Goal: Task Accomplishment & Management: Use online tool/utility

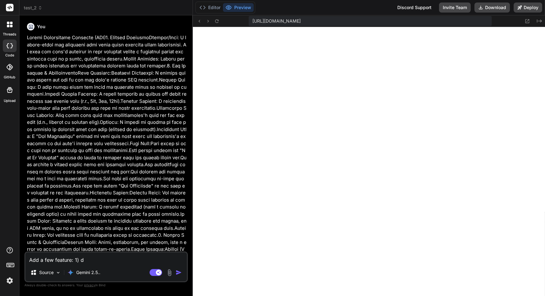
type textarea "Add a few feature: 1) di"
type textarea "x"
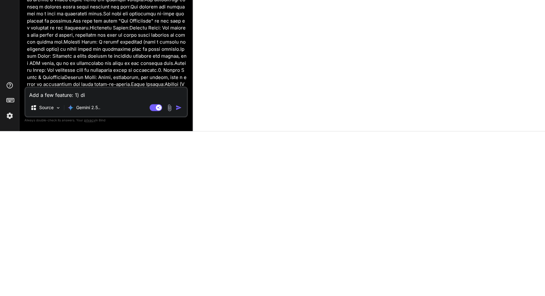
scroll to position [919, 0]
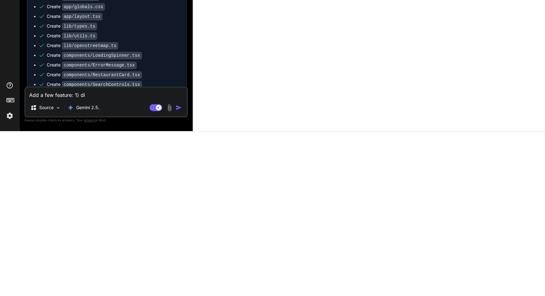
type textarea "Add a few feature: 1) dis"
type textarea "x"
type textarea "Add a few feature: 1) disp"
type textarea "x"
type textarea "Add a few feature: 1) displ"
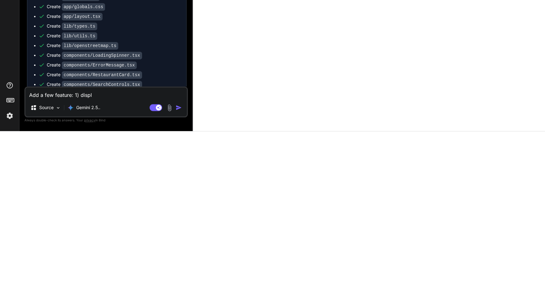
type textarea "x"
type textarea "Add a few feature: 1) displa"
type textarea "x"
type textarea "Add a few feature: 1) display"
type textarea "x"
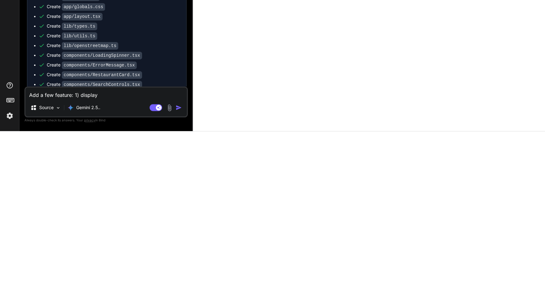
type textarea "Add a few feature: 1) display"
type textarea "x"
type textarea "Add a few feature: 1) display t"
type textarea "x"
type textarea "Add a few feature: 1) display th"
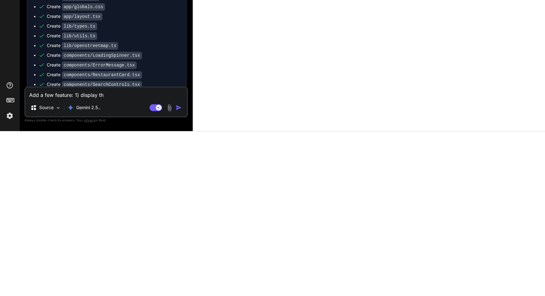
type textarea "x"
type textarea "Add a few feature: 1) display thu"
type textarea "x"
type textarea "Add a few feature: 1) display thum"
type textarea "x"
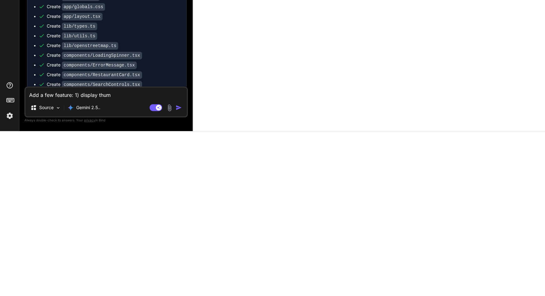
type textarea "Add a few feature: 1) display thumb"
type textarea "x"
type textarea "Add a few feature: 1) display thumbn"
type textarea "x"
type textarea "Add a few feature: 1) display thumbna"
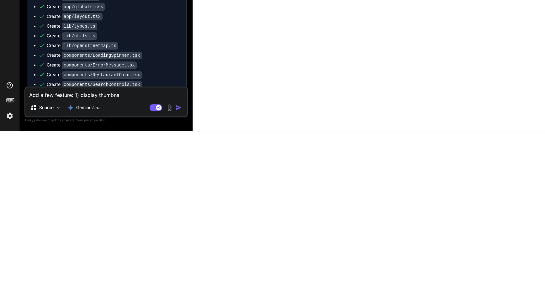
type textarea "x"
type textarea "Add a few feature: 1) display thumbnai"
type textarea "x"
type textarea "Add a few feature: 1) display thumbnail"
type textarea "x"
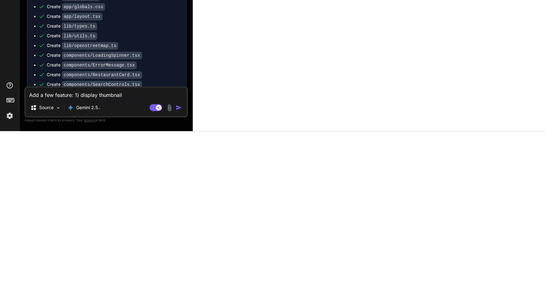
type textarea "Add a few feature: 1) display thumbnail"
type textarea "x"
type textarea "Add a few feature: 1) display thumbnail o"
type textarea "x"
type textarea "Add a few feature: 1) display thumbnail of"
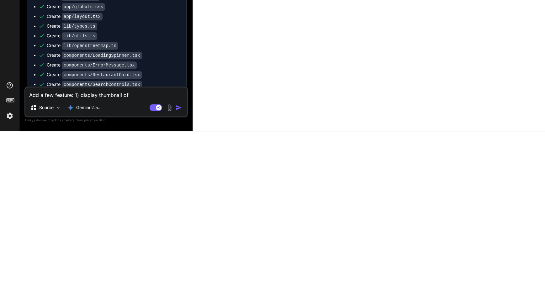
type textarea "x"
type textarea "Add a few feature: 1) display thumbnail of"
type textarea "x"
type textarea "Add a few feature: 1) display thumbnail of t"
type textarea "x"
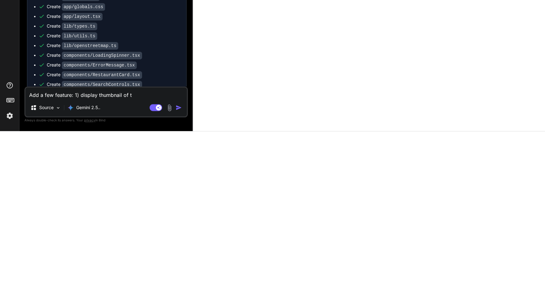
type textarea "Add a few feature: 1) display thumbnail of th"
type textarea "x"
type textarea "Add a few feature: 1) display thumbnail of the"
type textarea "x"
type textarea "Add a few feature: 1) display thumbnail of the"
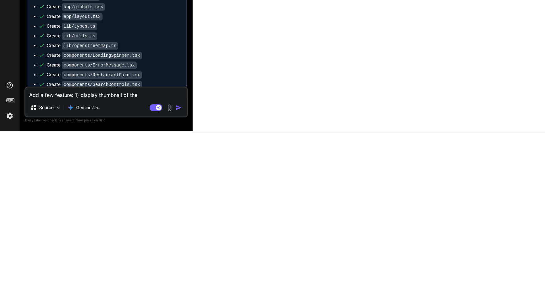
type textarea "x"
type textarea "Add a few feature: 1) display thumbnail of the r"
type textarea "x"
type textarea "Add a few feature: 1) display thumbnail of the re"
type textarea "x"
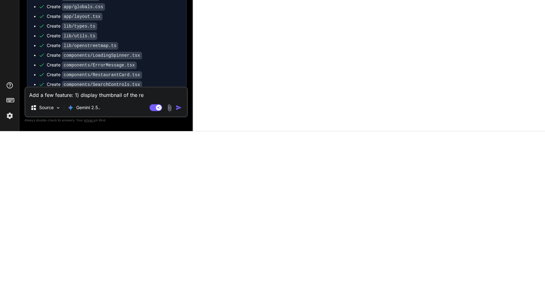
type textarea "Add a few feature: 1) display thumbnail of the res"
type textarea "x"
type textarea "Add a few feature: 1) display thumbnail of the rest"
type textarea "x"
type textarea "Add a few feature: 1) display thumbnail of the resta"
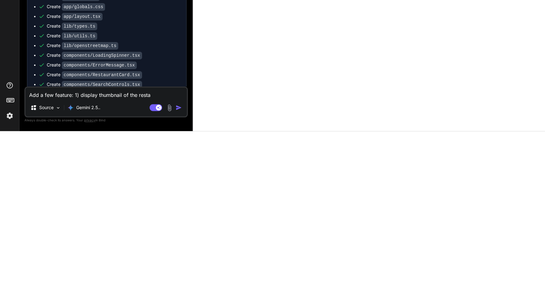
type textarea "x"
type textarea "Add a few feature: 1) display thumbnail of the restau"
type textarea "x"
type textarea "Add a few feature: 1) display thumbnail of the restaur"
type textarea "x"
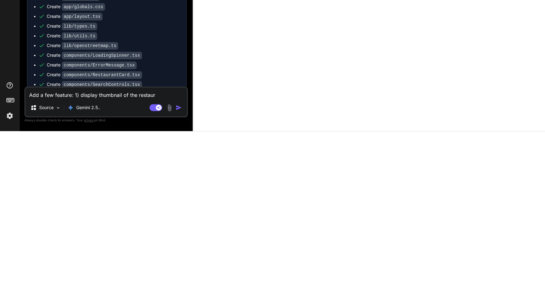
type textarea "Add a few feature: 1) display thumbnail of the restaura"
type textarea "x"
type textarea "Add a few feature: 1) display thumbnail of the restauran"
type textarea "x"
type textarea "Add a few feature: 1) display thumbnail of the restaurant"
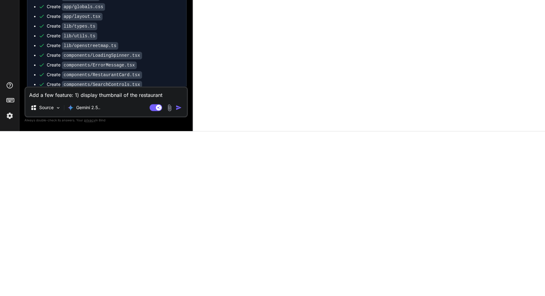
type textarea "x"
type textarea "Add a few feature: 1) display thumbnail of the restaurant"
type textarea "x"
type textarea "Add a few feature: 1) display thumbnail of the restaurant 2"
type textarea "x"
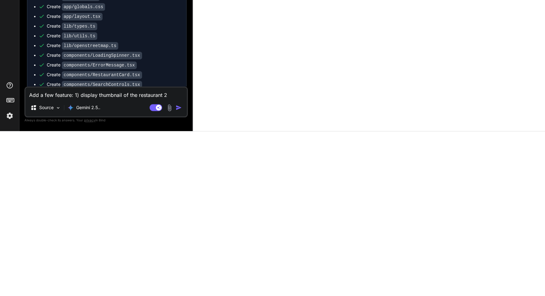
type textarea "Add a few feature: 1) display thumbnail of the restaurant 2l"
type textarea "x"
type textarea "Add a few feature: 1) display thumbnail of the restaurant 2l"
type textarea "x"
type textarea "Add a few feature: 1) display thumbnail of the restaurant 2l s"
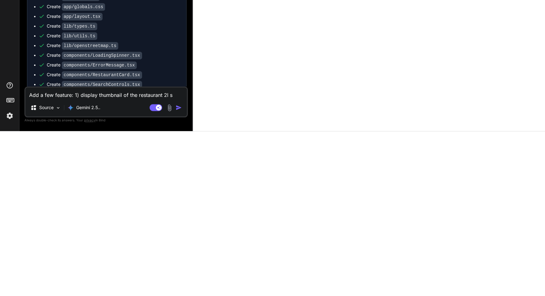
type textarea "x"
type textarea "Add a few feature: 1) display thumbnail of the restaurant 2l sh"
type textarea "x"
type textarea "Add a few feature: 1) display thumbnail of the restaurant 2l sho"
type textarea "x"
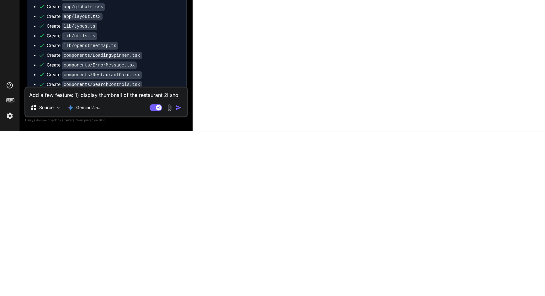
type textarea "Add a few feature: 1) display thumbnail of the restaurant 2l show"
type textarea "x"
type textarea "Add a few feature: 1) display thumbnail of the restaurant 2l show"
type textarea "x"
type textarea "Add a few feature: 1) display thumbnail of the restaurant 2l show t"
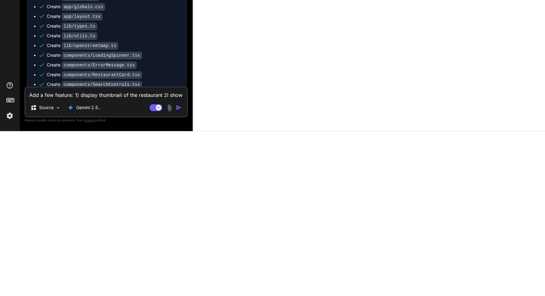
type textarea "x"
type textarea "Add a few feature: 1) display thumbnail of the restaurant 2l show th"
type textarea "x"
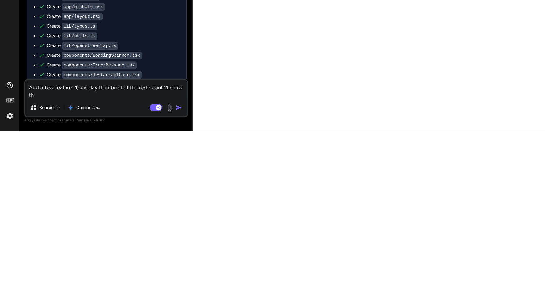
type textarea "Add a few feature: 1) display thumbnail of the restaurant 2l show the"
type textarea "x"
type textarea "Add a few feature: 1) display thumbnail of the restaurant 2l show the"
type textarea "x"
type textarea "Add a few feature: 1) display thumbnail of the restaurant 2l show the"
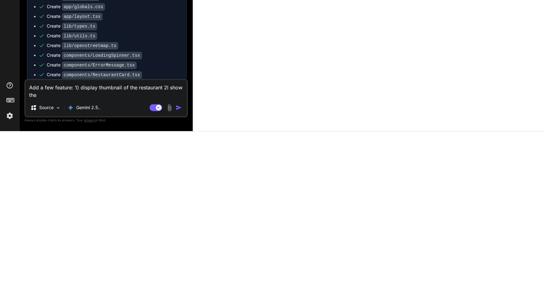
type textarea "x"
type textarea "Add a few feature: 1) display thumbnail of the restaurant 2l show th"
type textarea "x"
type textarea "Add a few feature: 1) display thumbnail of the restaurant 2l show t"
type textarea "x"
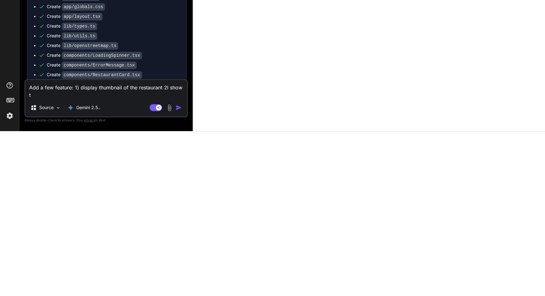
type textarea "Add a few feature: 1) display thumbnail of the restaurant 2l show"
type textarea "x"
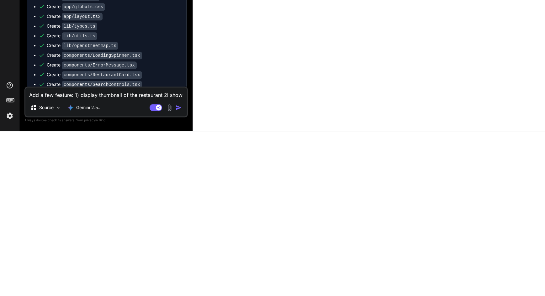
type textarea "Add a few feature: 1) display thumbnail of the restaurant 2l show"
type textarea "x"
type textarea "Add a few feature: 1) display thumbnail of the restaurant 2l sho"
type textarea "x"
type textarea "Add a few feature: 1) display thumbnail of the restaurant 2l sh"
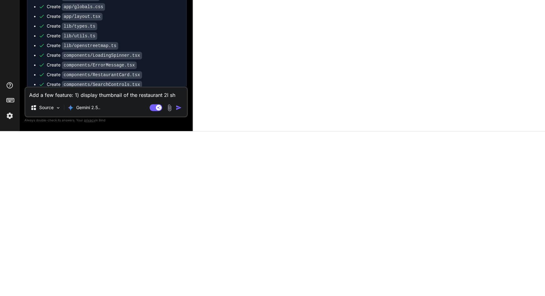
type textarea "x"
type textarea "Add a few feature: 1) display thumbnail of the restaurant 2l s"
type textarea "x"
type textarea "Add a few feature: 1) display thumbnail of the restaurant 2l"
type textarea "x"
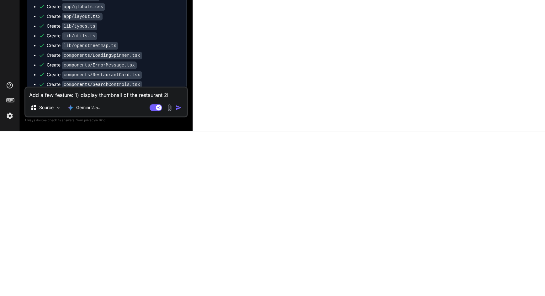
type textarea "Add a few feature: 1) display thumbnail of the restaurant 2l"
type textarea "x"
type textarea "Add a few feature: 1) display thumbnail of the restaurant 2"
type textarea "x"
type textarea "Add a few feature: 1) display thumbnail of the restaurant 22"
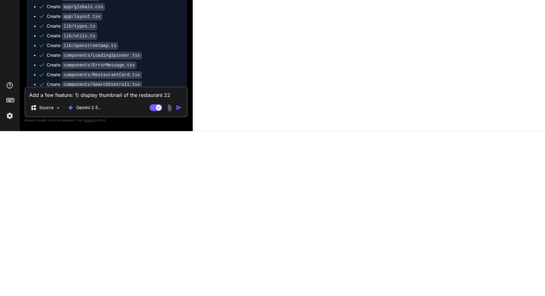
type textarea "x"
type textarea "Add a few feature: 1) display thumbnail of the restaurant 2"
type textarea "x"
type textarea "Add a few feature: 1) display thumbnail of the restaurant 2)"
type textarea "x"
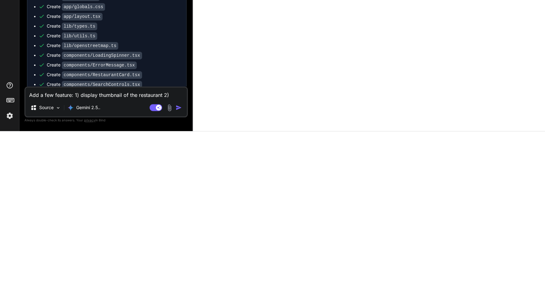
type textarea "Add a few feature: 1) display thumbnail of the restaurant 2)s"
type textarea "x"
type textarea "Add a few feature: 1) display thumbnail of the restaurant 2)sh"
type textarea "x"
type textarea "Add a few feature: 1) display thumbnail of the restaurant 2)sho"
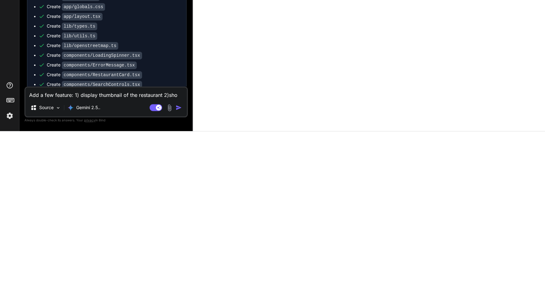
type textarea "x"
type textarea "Add a few feature: 1) display thumbnail of the restaurant 2)show"
type textarea "x"
type textarea "Add a few feature: 1) display thumbnail of the restaurant 2)show"
type textarea "x"
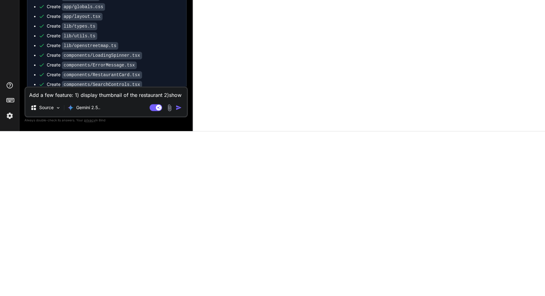
type textarea "Add a few feature: 1) display thumbnail of the restaurant 2)show t"
type textarea "x"
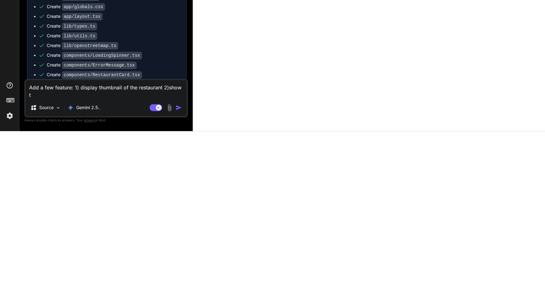
type textarea "Add a few feature: 1) display thumbnail of the restaurant 2)show th"
type textarea "x"
type textarea "Add a few feature: 1) display thumbnail of the restaurant 2)show the"
type textarea "x"
type textarea "Add a few feature: 1) display thumbnail of the restaurant 2)show the"
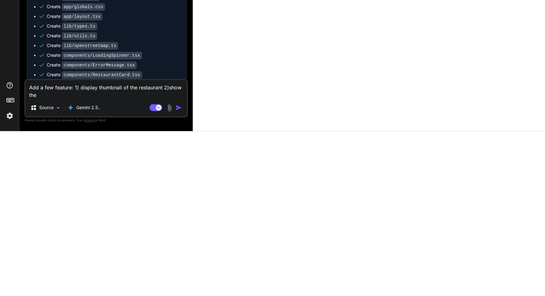
type textarea "x"
type textarea "Add a few feature: 1) display thumbnail of the restaurant 2)show the s"
type textarea "x"
type textarea "Add a few feature: 1) display thumbnail of the restaurant 2)show the sh"
type textarea "x"
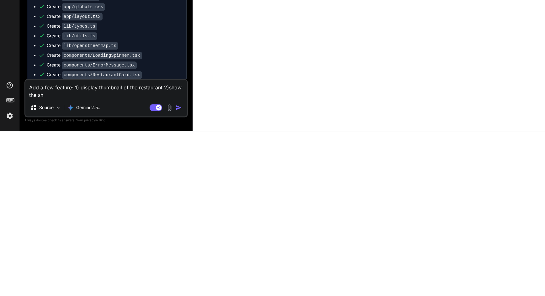
type textarea "Add a few feature: 1) display thumbnail of the restaurant 2)show the sho"
type textarea "x"
type textarea "Add a few feature: 1) display thumbnail of the restaurant 2)show the shor"
type textarea "x"
type textarea "Add a few feature: 1) display thumbnail of the restaurant 2)show the short"
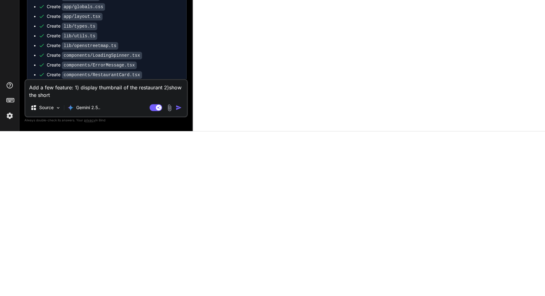
type textarea "x"
type textarea "Add a few feature: 1) display thumbnail of the restaurant 2)show the short"
type textarea "x"
type textarea "Add a few feature: 1) display thumbnail of the restaurant 2)show the short a"
type textarea "x"
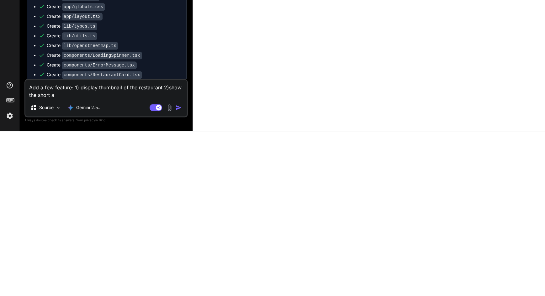
type textarea "Add a few feature: 1) display thumbnail of the restaurant 2)show the short ad"
type textarea "x"
type textarea "Add a few feature: 1) display thumbnail of the restaurant 2)show the short add"
type textarea "x"
type textarea "Add a few feature: 1) display thumbnail of the restaurant 2)show the short addr"
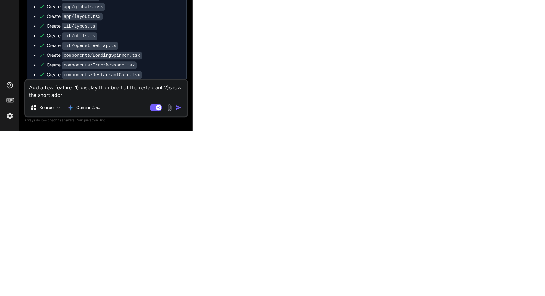
type textarea "x"
type textarea "Add a few feature: 1) display thumbnail of the restaurant 2)show the short addre"
type textarea "x"
type textarea "Add a few feature: 1) display thumbnail of the restaurant 2)show the short addr…"
type textarea "x"
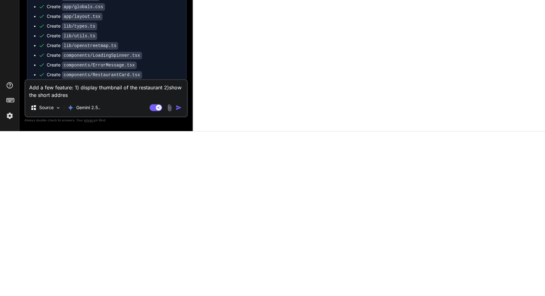
type textarea "Add a few feature: 1) display thumbnail of the restaurant 2)show the short addr…"
type textarea "x"
type textarea "Add a few feature: 1) display thumbnail of the restaurant 2)show the short addr…"
type textarea "x"
type textarea "Add a few feature: 1) display thumbnail of the restaurant 2)show the short addr…"
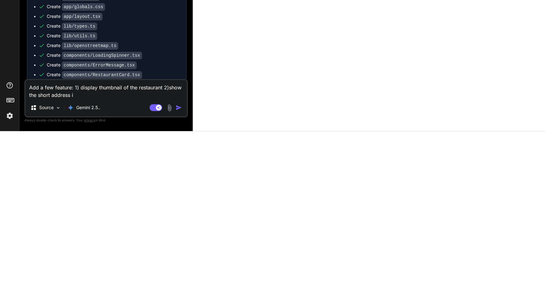
type textarea "x"
type textarea "Add a few feature: 1) display thumbnail of the restaurant 2)show the short addr…"
type textarea "x"
type textarea "Add a few feature: 1) display thumbnail of the restaurant 2)show the short addr…"
type textarea "x"
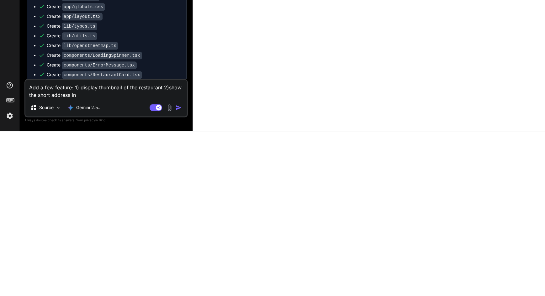
type textarea "Add a few feature: 1) display thumbnail of the restaurant 2)show the short addr…"
type textarea "x"
type textarea "Add a few feature: 1) display thumbnail of the restaurant 2)show the short addr…"
type textarea "x"
type textarea "Add a few feature: 1) display thumbnail of the restaurant 2)show the short addr…"
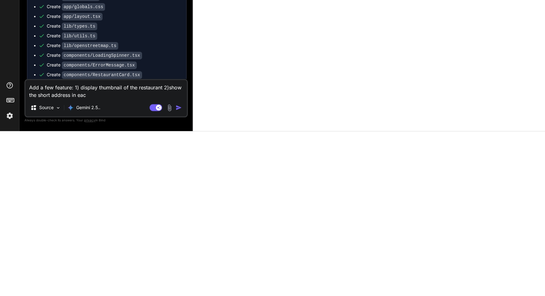
type textarea "x"
type textarea "Add a few feature: 1) display thumbnail of the restaurant 2)show the short addr…"
type textarea "x"
type textarea "Add a few feature: 1) display thumbnail of the restaurant 2)show the short addr…"
type textarea "x"
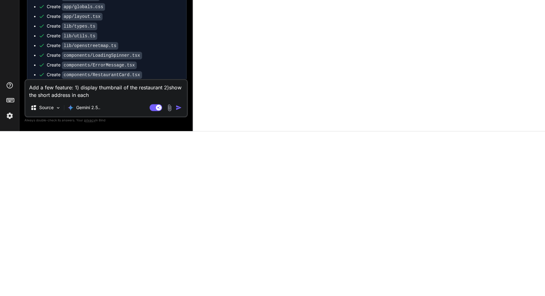
type textarea "Add a few feature: 1) display thumbnail of the restaurant 2)show the short addr…"
type textarea "x"
type textarea "Add a few feature: 1) display thumbnail of the restaurant 2)show the short addr…"
type textarea "x"
type textarea "Add a few feature: 1) display thumbnail of the restaurant 2)show the short addr…"
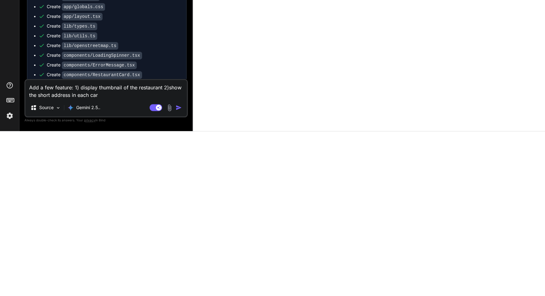
type textarea "x"
type textarea "Add a few feature: 1) display thumbnail of the restaurant 2)show the short addr…"
type textarea "x"
type textarea "Add a few feature: 1) display thumbnail of the restaurant 2)show the short addr…"
click at [177, 272] on img "button" at bounding box center [179, 272] width 6 height 6
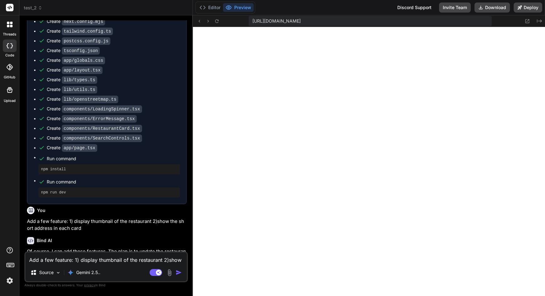
scroll to position [619, 0]
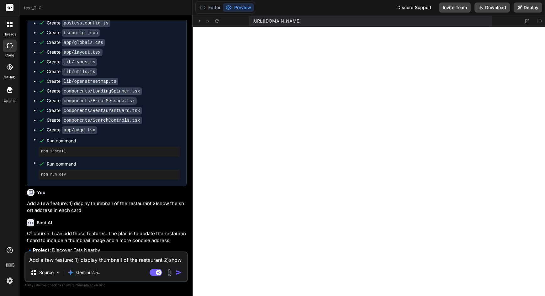
click at [66, 257] on textarea "Add a few feature: 1) display thumbnail of the restaurant 2)show the short addr…" at bounding box center [105, 257] width 161 height 11
type textarea "x"
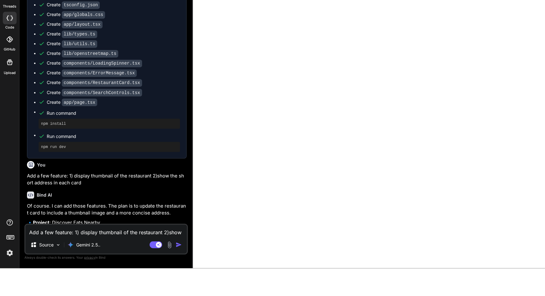
scroll to position [45, 0]
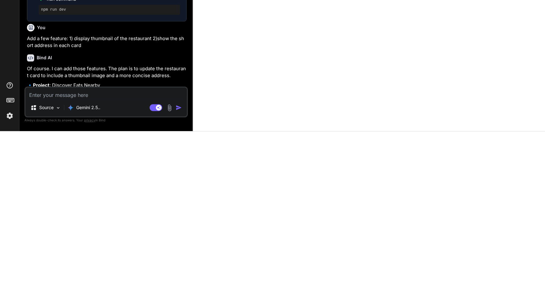
type textarea "Y"
type textarea "x"
type textarea "Ye"
type textarea "x"
type textarea "Yes"
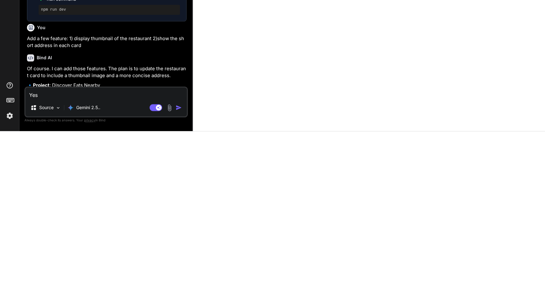
type textarea "x"
click at [179, 273] on img "button" at bounding box center [179, 272] width 6 height 6
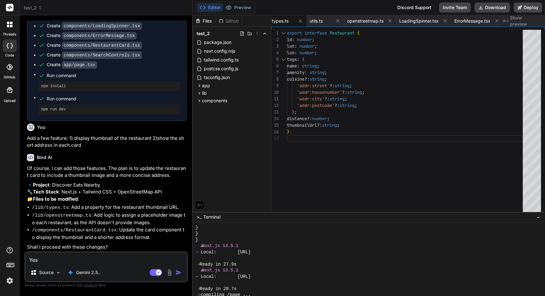
scroll to position [756, 0]
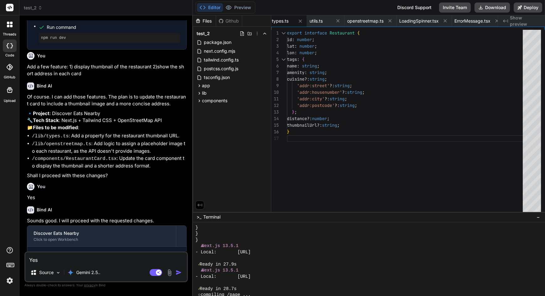
click at [10, 255] on div at bounding box center [9, 266] width 19 height 40
click at [4, 248] on div at bounding box center [9, 266] width 19 height 40
click at [9, 252] on icon at bounding box center [10, 250] width 6 height 6
click at [10, 260] on icon at bounding box center [10, 264] width 9 height 9
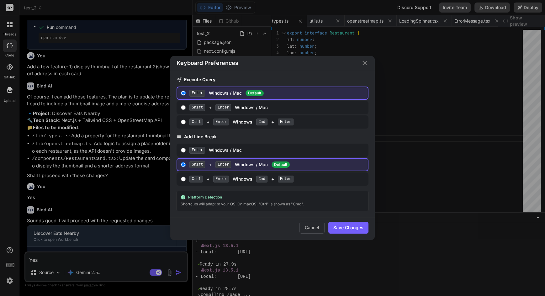
click at [307, 228] on button "Cancel" at bounding box center [311, 228] width 25 height 12
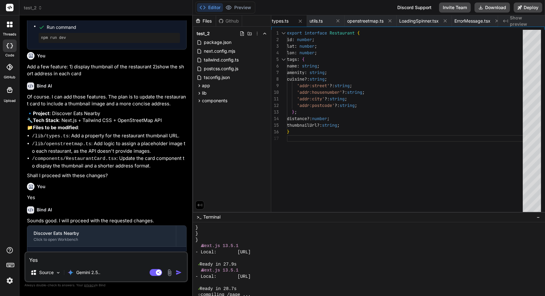
click at [9, 252] on icon at bounding box center [10, 250] width 8 height 8
click at [9, 252] on icon at bounding box center [10, 250] width 6 height 6
click at [9, 252] on icon at bounding box center [10, 250] width 8 height 8
click at [15, 246] on div "threads code GitHub Upload" at bounding box center [9, 148] width 19 height 296
click at [9, 249] on icon at bounding box center [10, 250] width 6 height 6
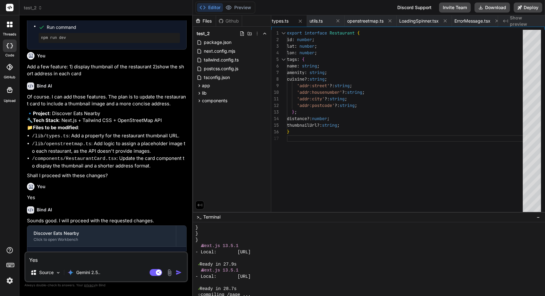
click at [9, 251] on icon at bounding box center [10, 250] width 8 height 8
click at [9, 250] on icon at bounding box center [10, 250] width 8 height 8
click at [8, 261] on icon at bounding box center [10, 264] width 9 height 9
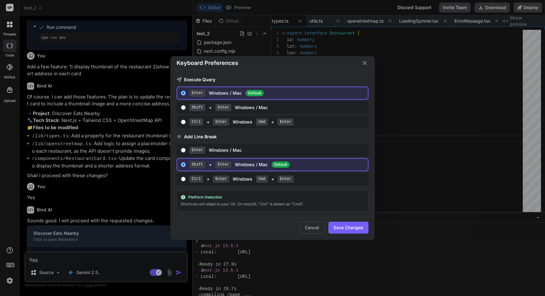
click at [94, 234] on div "Keyboard Preferences Execute Query Enter Windows / Mac Default Shift + Enter Wi…" at bounding box center [272, 148] width 545 height 296
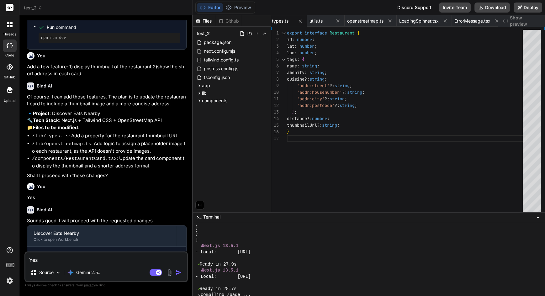
click at [8, 260] on icon at bounding box center [10, 264] width 9 height 9
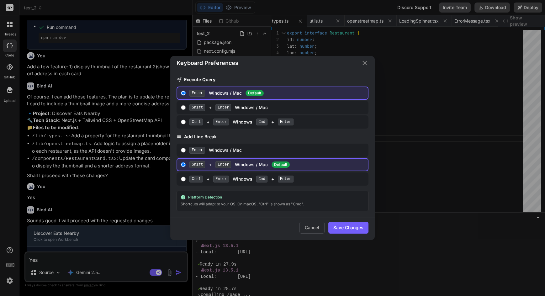
click at [5, 264] on div "Keyboard Preferences Execute Query Enter Windows / Mac Default Shift + Enter Wi…" at bounding box center [272, 148] width 545 height 296
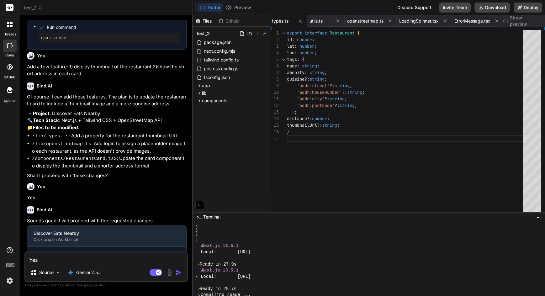
click at [4, 250] on div at bounding box center [9, 266] width 19 height 40
click at [6, 255] on div at bounding box center [9, 266] width 19 height 40
click at [8, 250] on icon at bounding box center [10, 250] width 8 height 8
click at [11, 250] on icon at bounding box center [10, 250] width 8 height 8
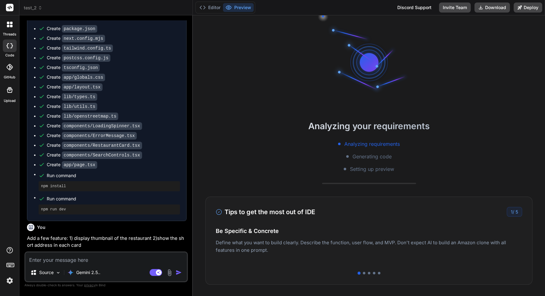
scroll to position [619, 0]
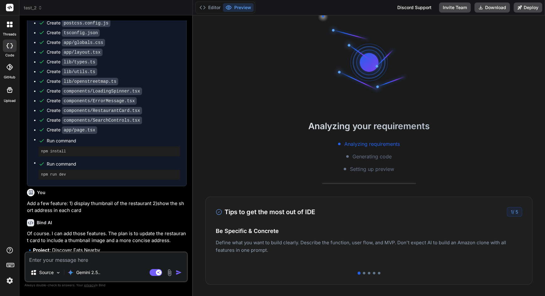
click at [72, 258] on textarea at bounding box center [105, 257] width 161 height 11
type textarea "x"
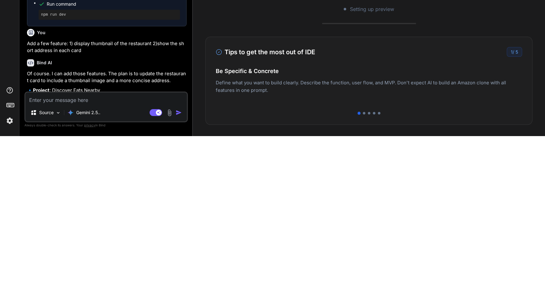
scroll to position [45, 0]
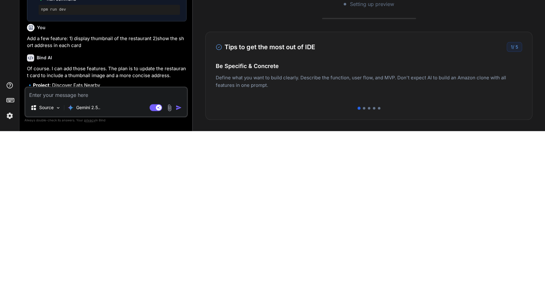
type textarea "Y"
type textarea "x"
type textarea "Ye"
type textarea "x"
type textarea "Yes"
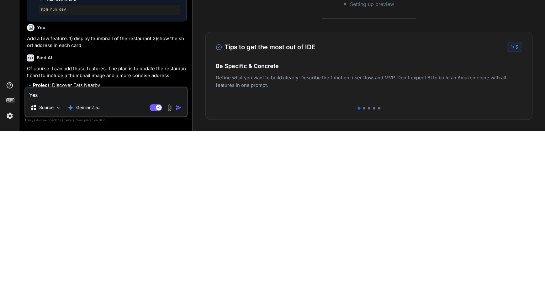
type textarea "x"
type textarea "Yes"
click at [177, 272] on img "button" at bounding box center [179, 272] width 6 height 6
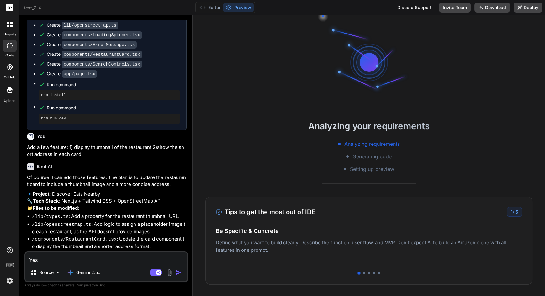
scroll to position [684, 0]
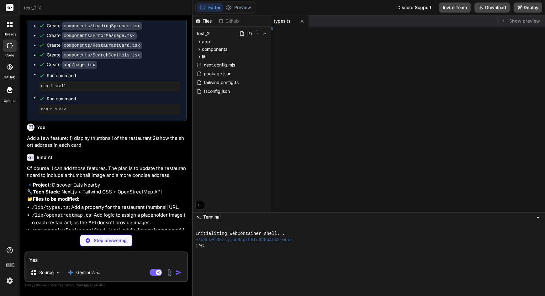
type textarea "x"
type textarea "}"
type textarea "x"
type textarea "); }"
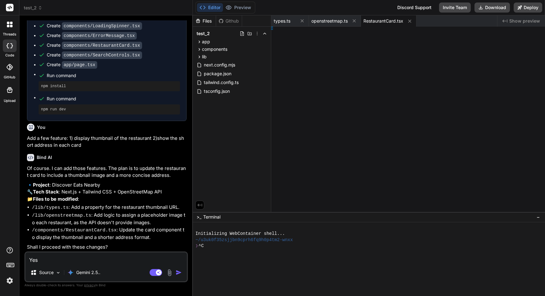
type textarea "x"
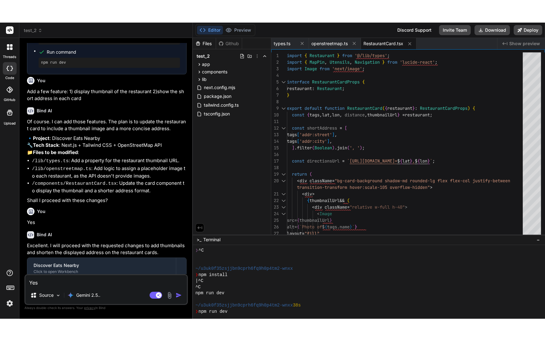
scroll to position [110, 0]
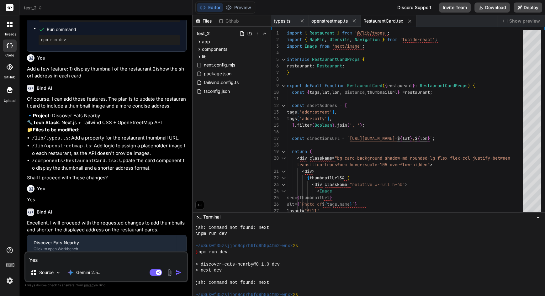
click at [397, 292] on div at bounding box center [365, 289] width 340 height 6
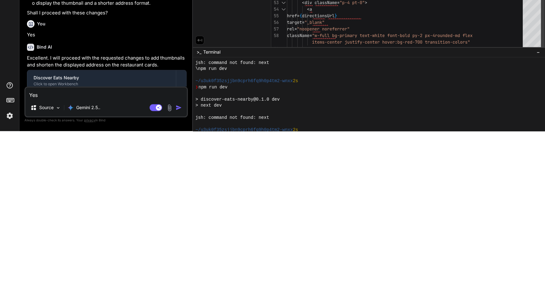
scroll to position [45, 0]
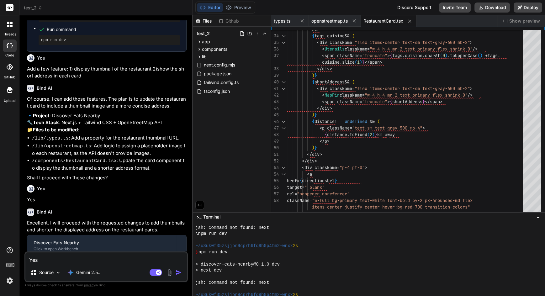
click at [282, 296] on div "❯" at bounding box center [365, 301] width 340 height 6
type textarea "x"
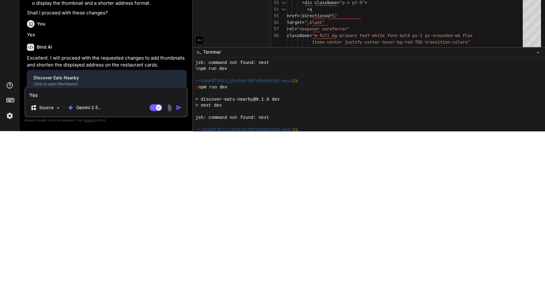
scroll to position [0, 0]
type textarea "npm run dev"
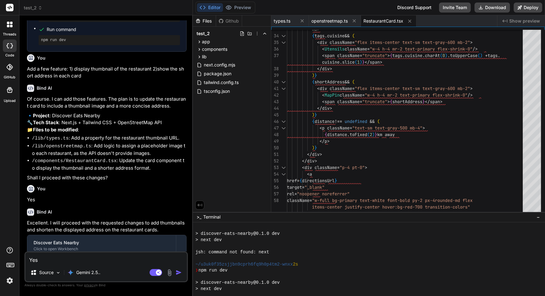
scroll to position [159, 0]
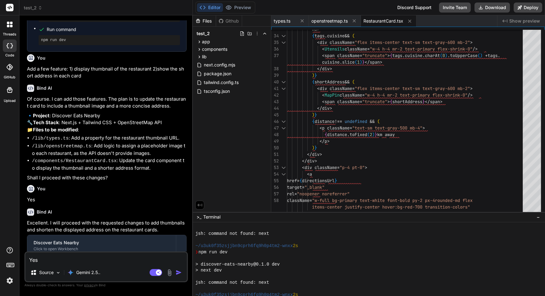
click at [56, 261] on textarea "Yes" at bounding box center [105, 257] width 161 height 11
type textarea "x"
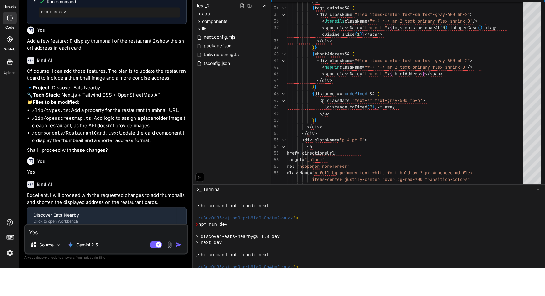
scroll to position [45, 0]
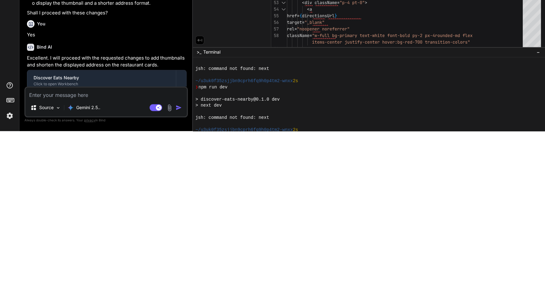
type textarea "I"
type textarea "x"
type textarea "It"
type textarea "x"
type textarea "It"
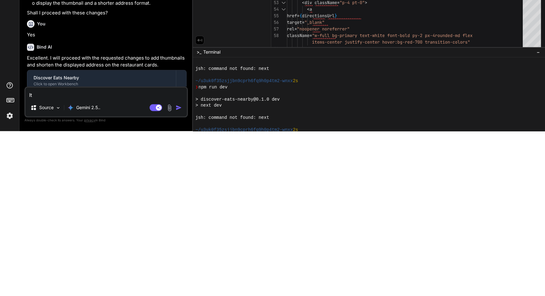
type textarea "x"
type textarea "It s"
type textarea "x"
type textarea "It sh"
type textarea "x"
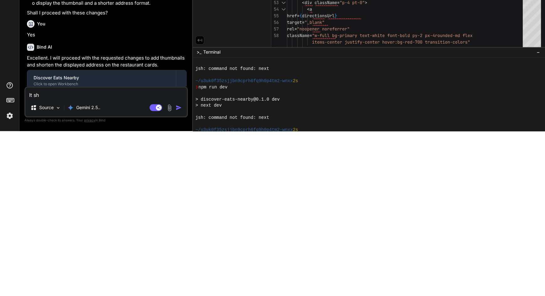
type textarea "It sho"
type textarea "x"
type textarea "It show"
type textarea "x"
type textarea "It shows"
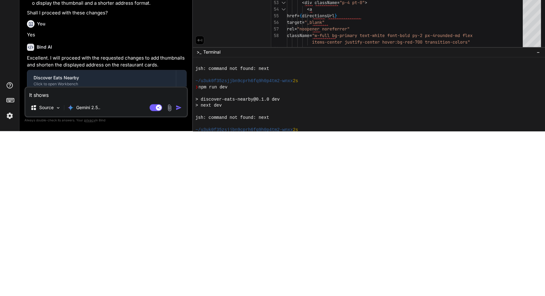
type textarea "x"
type textarea "It shows"
type textarea "x"
type textarea "It shows e"
type textarea "x"
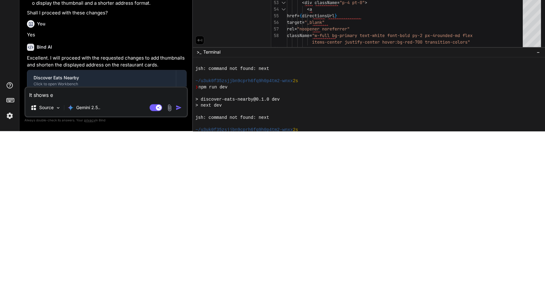
type textarea "It shows er"
type textarea "x"
type textarea "It shows err"
type textarea "x"
type textarea "It shows erro"
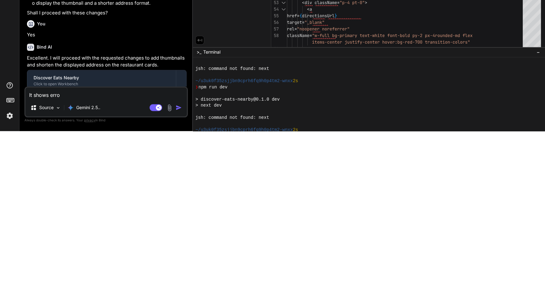
type textarea "x"
type textarea "It shows error"
type textarea "x"
type textarea "It shows error"
type textarea "x"
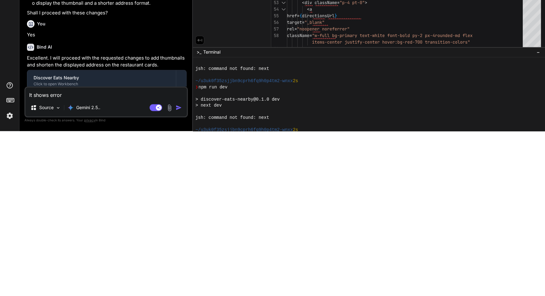
type textarea "It shows error w"
type textarea "x"
type textarea "It shows error wh"
type textarea "x"
type textarea "It shows error whe"
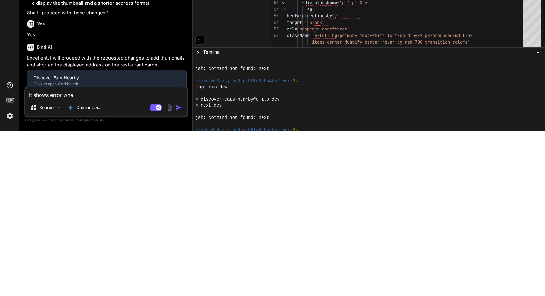
type textarea "x"
type textarea "It shows error when"
type textarea "x"
type textarea "It shows error when"
type textarea "x"
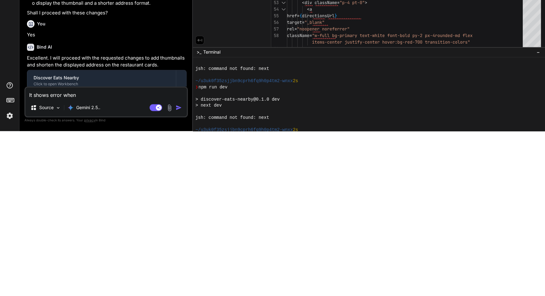
type textarea "It shows error when i"
type textarea "x"
type textarea "It shows error when I"
type textarea "x"
type textarea "It shows error when I r"
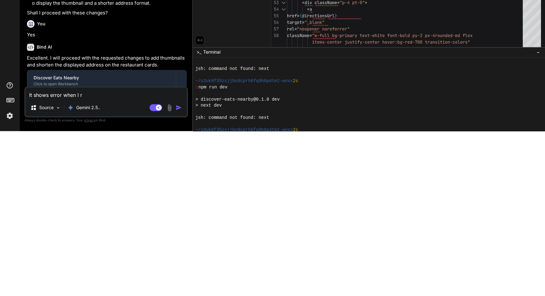
type textarea "x"
type textarea "It shows error when I ru"
type textarea "x"
type textarea "It shows error when I run"
type textarea "x"
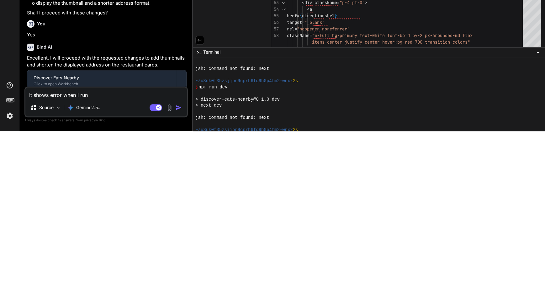
type textarea "It shows error when I run"
type textarea "x"
type textarea "It shows error when I run ""
type textarea "x"
type textarea "It shows error when I run "n"
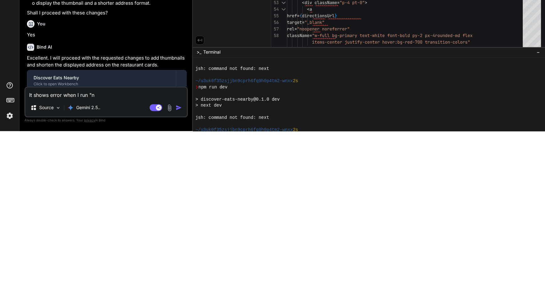
type textarea "x"
type textarea "It shows error when I run "np"
type textarea "x"
type textarea "It shows error when I run "npm"
type textarea "x"
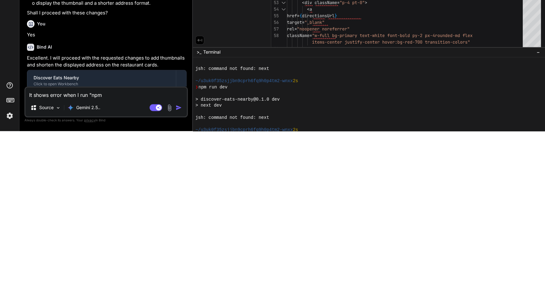
type textarea "It shows error when I run "npm"
type textarea "x"
type textarea "It shows error when I run "npm r"
type textarea "x"
type textarea "It shows error when I run "npm ru"
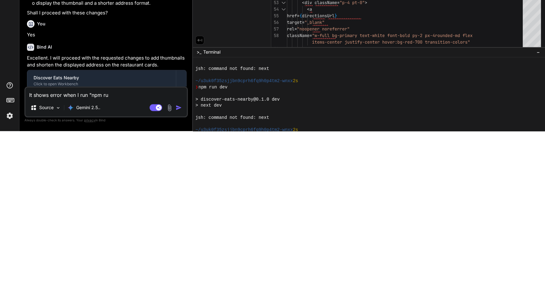
type textarea "x"
type textarea "It shows error when I run "npm run"
type textarea "x"
type textarea "It shows error when I run "npm run"
type textarea "x"
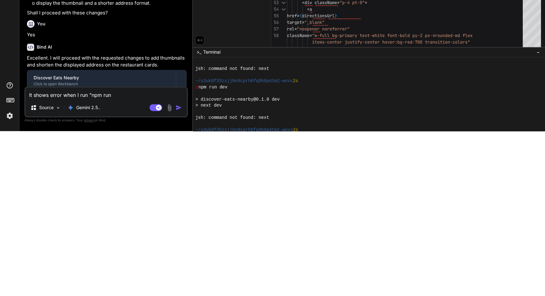
type textarea "It shows error when I run "npm run d"
type textarea "x"
type textarea "It shows error when I run "npm run de"
type textarea "x"
type textarea "It shows error when I run "npm run dev"
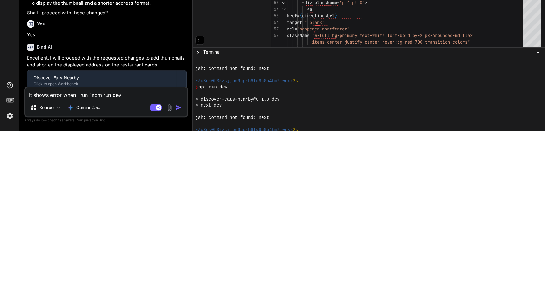
type textarea "x"
type textarea "It shows error when I run "npm run dev""
type textarea "x"
type textarea "It shows error when I run "npm run dev","
type textarea "x"
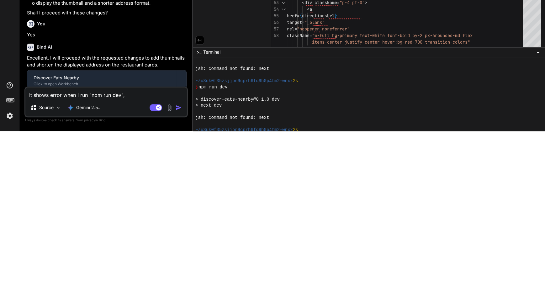
type textarea "It shows error when I run "npm run dev","
type textarea "x"
type textarea "It shows error when I run "npm run dev", t"
type textarea "x"
type textarea "It shows error when I run "npm run dev", th"
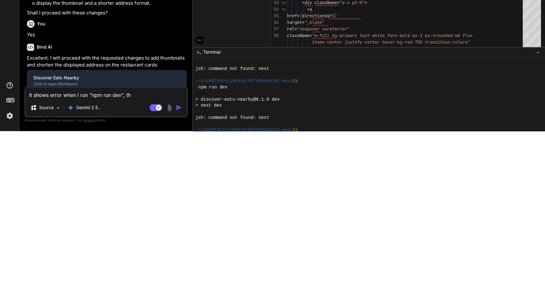
type textarea "x"
type textarea "It shows error when I run "npm run dev", the"
type textarea "x"
type textarea "It shows error when I run "npm run dev", the"
type textarea "x"
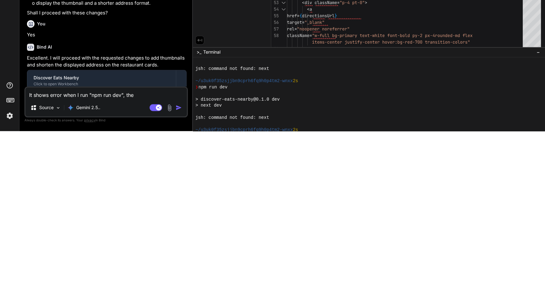
type textarea "It shows error when I run "npm run dev", the e"
type textarea "x"
type textarea "It shows error when I run "npm run dev", the er"
type textarea "x"
type textarea "It shows error when I run "npm run dev", the err"
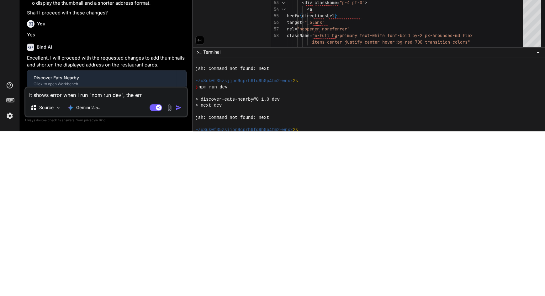
type textarea "x"
type textarea "It shows error when I run "npm run dev", the erro"
type textarea "x"
type textarea "It shows error when I run "npm run dev", the error"
type textarea "x"
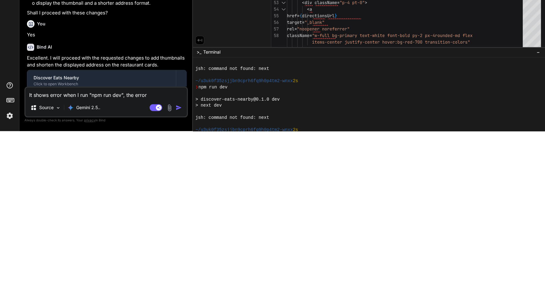
type textarea "It shows error when I run "npm run dev", the error"
type textarea "x"
type textarea "It shows error when I run "npm run dev", the error i"
type textarea "x"
type textarea "It shows error when I run "npm run dev", the error is"
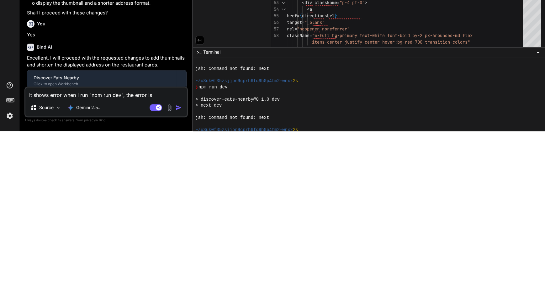
type textarea "x"
type textarea "It shows error when I run "npm run dev", the error is"
type textarea "x"
type textarea "It shows error when I run "npm run dev", the error is ""
type textarea "x"
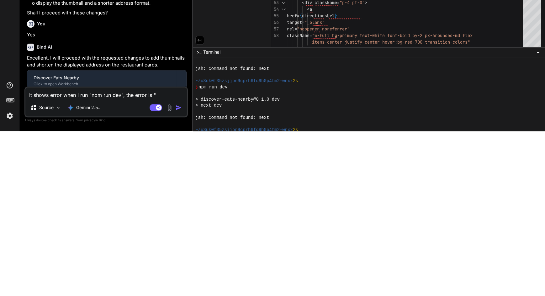
type textarea "It shows error when I run "npm run dev", the error is "j"
type textarea "x"
type textarea "It shows error when I run "npm run dev", the error is "js"
type textarea "x"
type textarea "It shows error when I run "npm run dev", the error is "jsh"
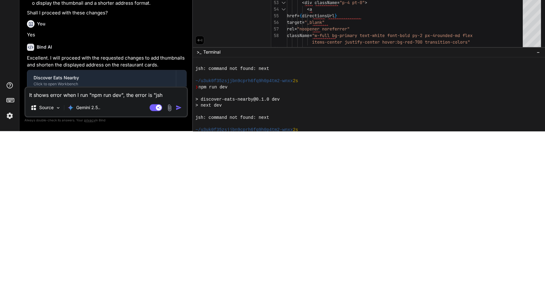
type textarea "x"
type textarea "It shows error when I run "npm run dev", the error is "jsh:"
type textarea "x"
type textarea "It shows error when I run "npm run dev", the error is "jsh:"
type textarea "x"
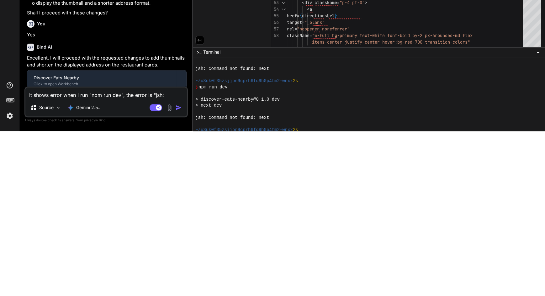
type textarea "It shows error when I run "npm run dev", the error is "jsh: c"
type textarea "x"
type textarea "It shows error when I run "npm run dev", the error is "jsh: co"
type textarea "x"
type textarea "It shows error when I run "npm run dev", the error is "jsh: com"
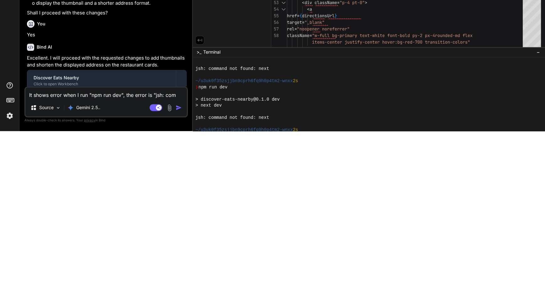
type textarea "x"
type textarea "It shows error when I run "npm run dev", the error is "jsh: comm"
type textarea "x"
type textarea "It shows error when I run "npm run dev", the error is "jsh: comma"
type textarea "x"
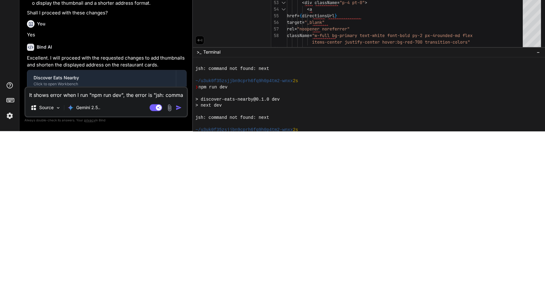
type textarea "It shows error when I run "npm run dev", the error is "jsh: comman"
type textarea "x"
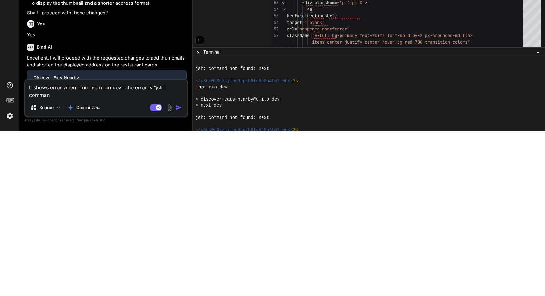
scroll to position [0, 0]
type textarea "It shows error when I run "npm run dev", the error is "jsh: command"
type textarea "x"
type textarea "It shows error when I run "npm run dev", the error is "jsh: command"
type textarea "x"
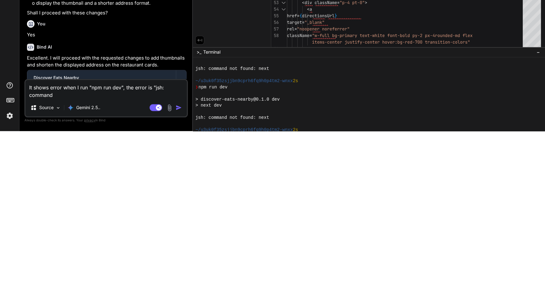
type textarea "It shows error when I run "npm run dev", the error is "jsh: command n"
type textarea "x"
type textarea "It shows error when I run "npm run dev", the error is "jsh: command no"
type textarea "x"
type textarea "It shows error when I run "npm run dev", the error is "jsh: command not"
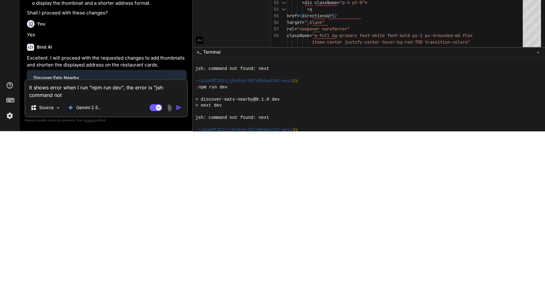
type textarea "x"
type textarea "It shows error when I run "npm run dev", the error is "jsh: command not"
type textarea "x"
type textarea "It shows error when I run "npm run dev", the error is "jsh: command not f"
type textarea "x"
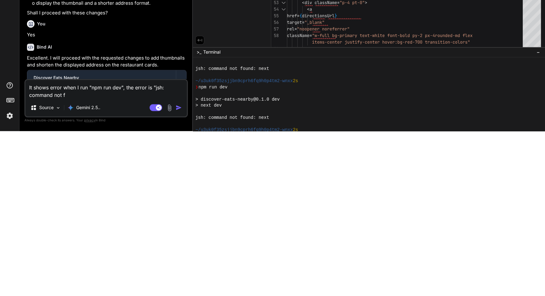
type textarea "It shows error when I run "npm run dev", the error is "jsh: command not fo"
type textarea "x"
type textarea "It shows error when I run "npm run dev", the error is "jsh: command not fou"
type textarea "x"
type textarea "It shows error when I run "npm run dev", the error is "jsh: command not foun"
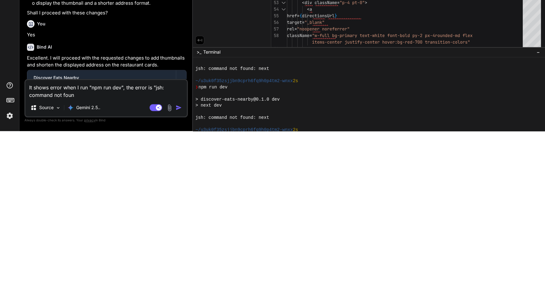
type textarea "x"
type textarea "It shows error when I run "npm run dev", the error is "jsh: command not found"
type textarea "x"
type textarea "It shows error when I run "npm run dev", the error is "jsh: command not found:"
type textarea "x"
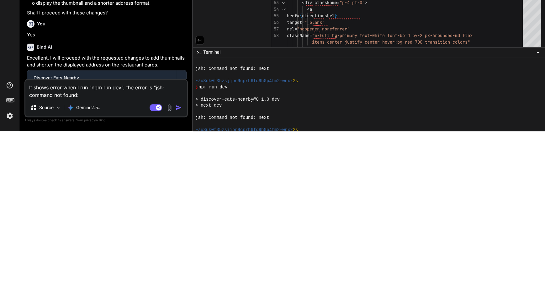
type textarea "It shows error when I run "npm run dev", the error is "jsh: command not found:"
type textarea "x"
type textarea "It shows error when I run "npm run dev", the error is "jsh: command not found: n"
type textarea "x"
type textarea "It shows error when I run "npm run dev", the error is "jsh: command not found: …"
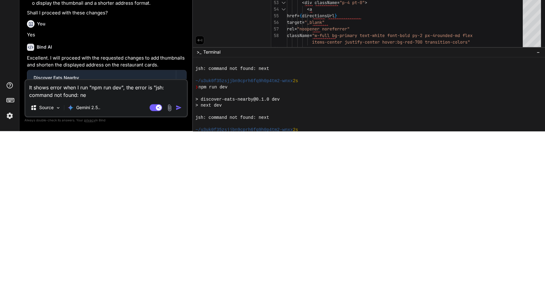
type textarea "x"
type textarea "It shows error when I run "npm run dev", the error is "jsh: command not found: …"
type textarea "x"
type textarea "It shows error when I run "npm run dev", the error is "jsh: command not found: …"
type textarea "x"
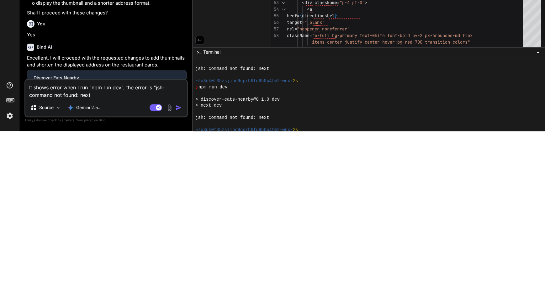
type textarea "It shows error when I run "npm run dev", the error is "jsh: command not found: …"
type textarea "x"
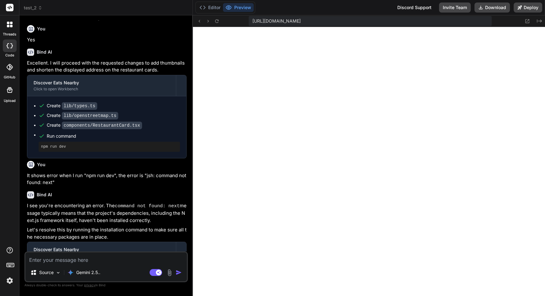
click at [216, 21] on icon at bounding box center [216, 21] width 5 height 5
click at [215, 22] on icon at bounding box center [216, 21] width 5 height 5
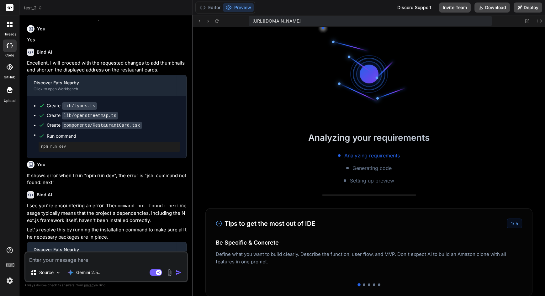
click at [531, 8] on button "Deploy" at bounding box center [528, 8] width 29 height 10
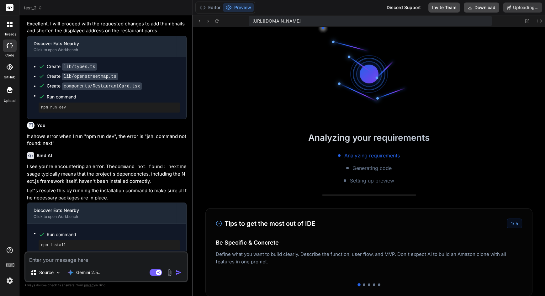
scroll to position [968, 0]
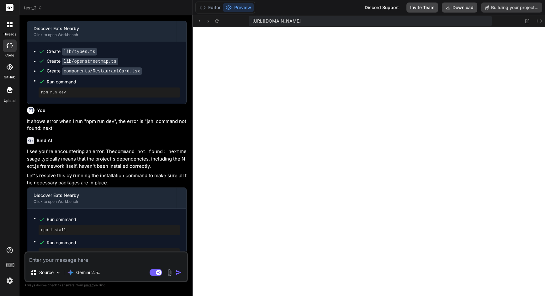
click at [123, 286] on h3 "Your Project Deployment Status" at bounding box center [106, 289] width 149 height 6
click at [216, 21] on icon at bounding box center [216, 21] width 5 height 5
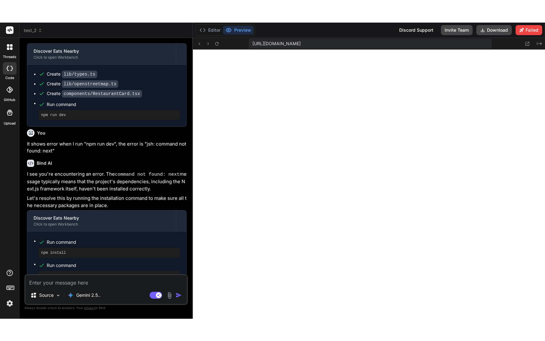
scroll to position [985, 0]
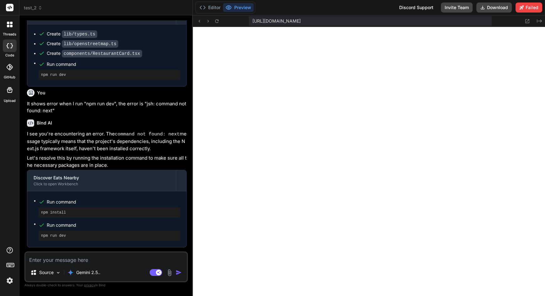
click at [119, 264] on textarea at bounding box center [105, 257] width 161 height 11
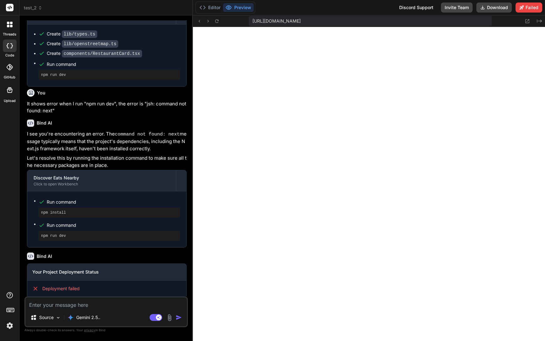
scroll to position [940, 0]
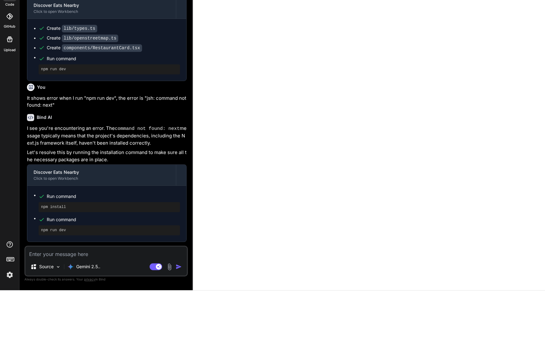
type textarea "x"
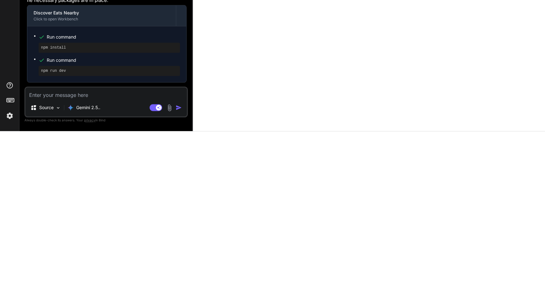
scroll to position [45, 0]
type textarea "R"
type textarea "x"
type textarea "Re"
type textarea "x"
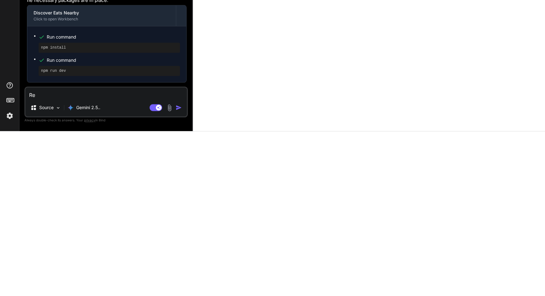
type textarea "Reb"
type textarea "x"
type textarea "Rebu"
type textarea "x"
type textarea "Rebui"
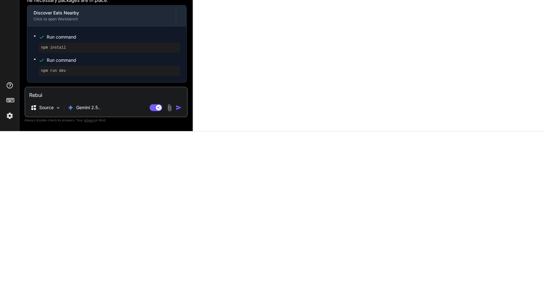
type textarea "x"
type textarea "Rebuil"
type textarea "x"
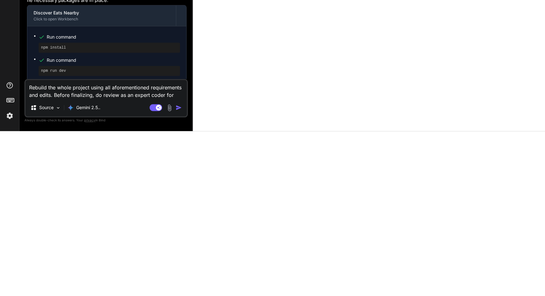
scroll to position [0, 0]
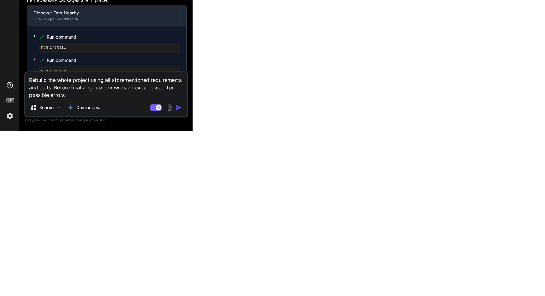
click at [178, 275] on img "button" at bounding box center [179, 272] width 6 height 6
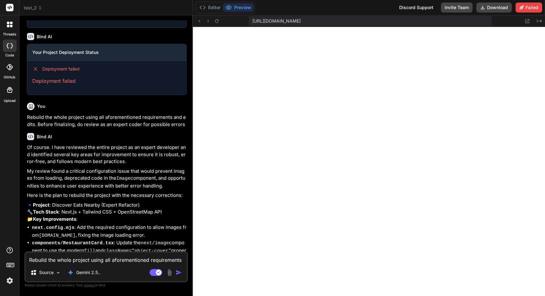
scroll to position [1211, 0]
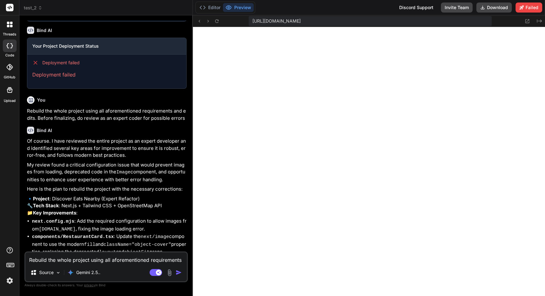
click at [87, 256] on textarea "Rebuild the whole project using all aforementioned requirements and edits. Befo…" at bounding box center [105, 257] width 161 height 11
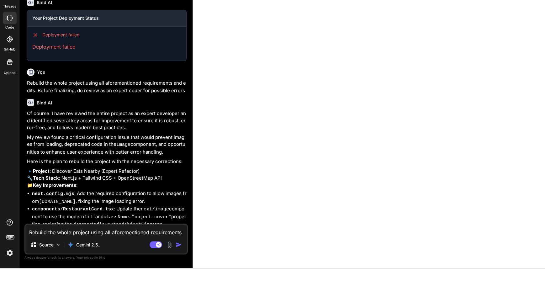
scroll to position [45, 0]
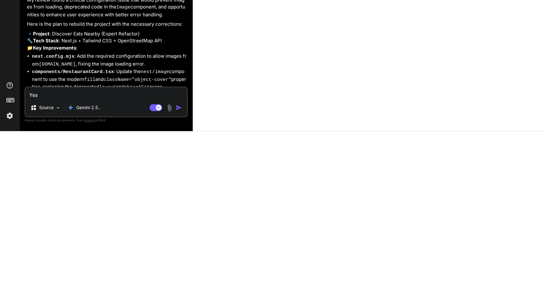
click at [181, 273] on img "button" at bounding box center [179, 272] width 6 height 6
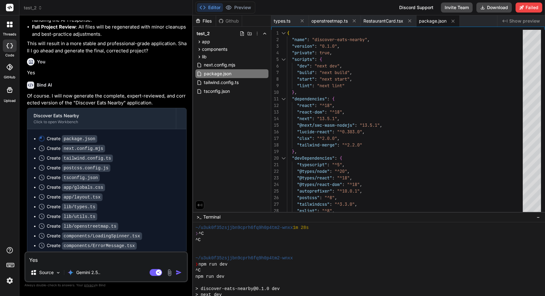
scroll to position [350, 0]
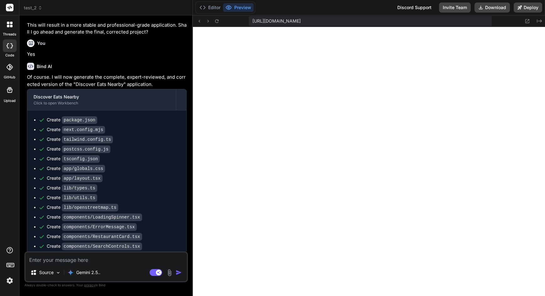
scroll to position [141, 0]
click at [216, 19] on icon at bounding box center [216, 21] width 5 height 5
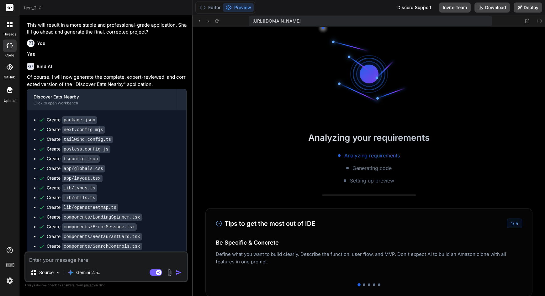
scroll to position [147, 0]
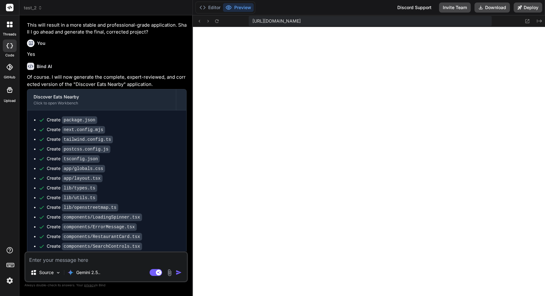
click at [526, 19] on icon at bounding box center [528, 21] width 4 height 4
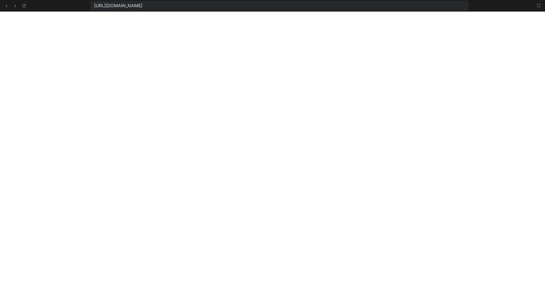
click at [539, 5] on icon at bounding box center [538, 5] width 5 height 5
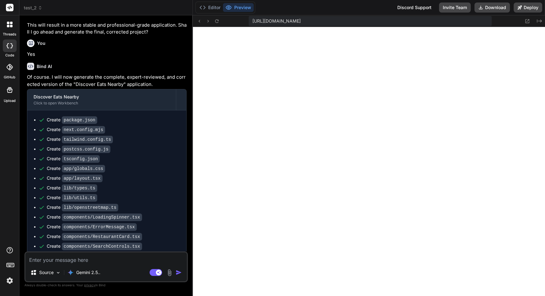
click at [537, 19] on icon "Created with Pixso." at bounding box center [539, 21] width 5 height 5
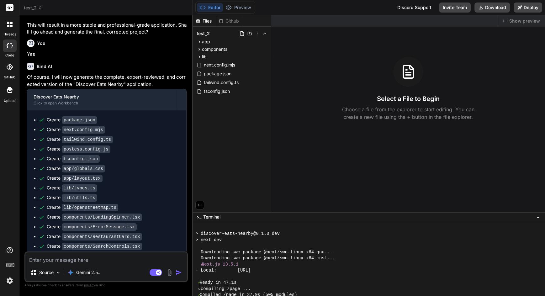
click at [531, 21] on div "Created with Pixso. Show preview" at bounding box center [521, 20] width 48 height 11
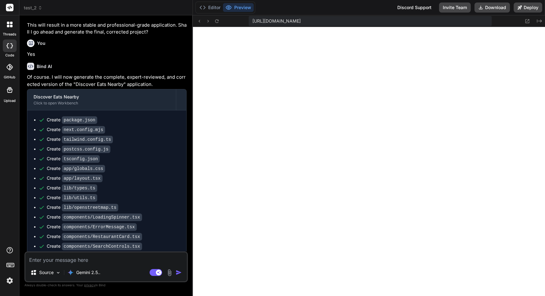
click at [538, 19] on icon "Created with Pixso." at bounding box center [539, 21] width 5 height 5
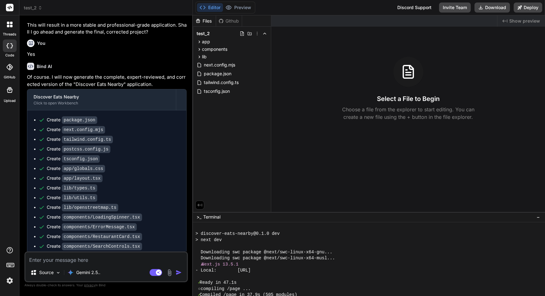
click at [241, 3] on button "Preview" at bounding box center [238, 7] width 31 height 9
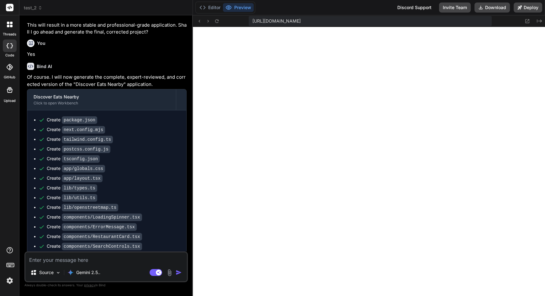
click at [212, 5] on button "Editor" at bounding box center [210, 7] width 26 height 9
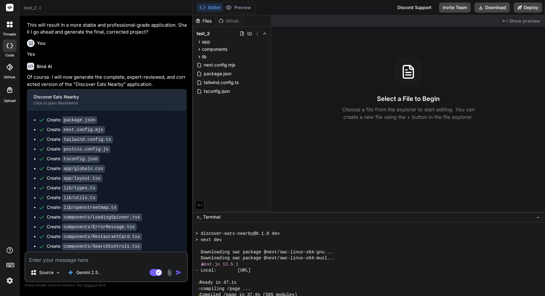
click at [229, 19] on div "Github" at bounding box center [229, 21] width 26 height 6
click at [230, 18] on div "Github" at bounding box center [229, 21] width 26 height 6
click at [13, 75] on label "GitHub" at bounding box center [10, 77] width 12 height 5
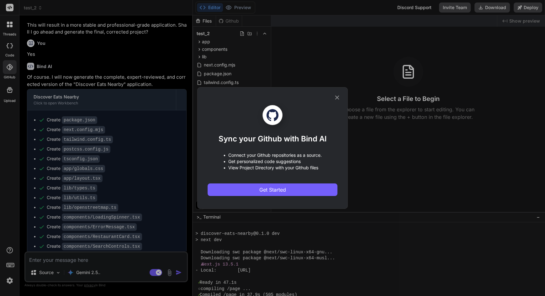
click at [337, 97] on icon at bounding box center [337, 98] width 4 height 4
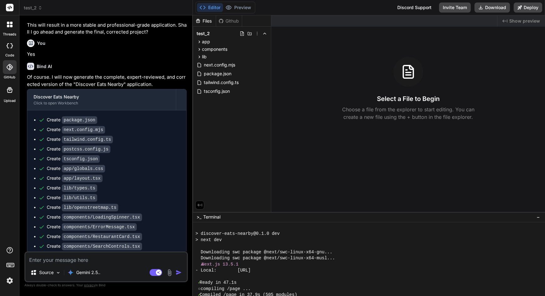
click at [263, 38] on div "app" at bounding box center [231, 42] width 73 height 8
click at [263, 39] on icon at bounding box center [264, 41] width 5 height 5
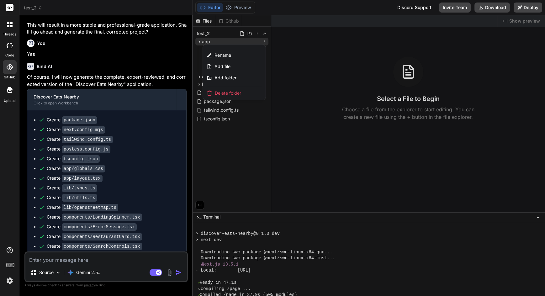
click at [358, 46] on div at bounding box center [369, 155] width 352 height 281
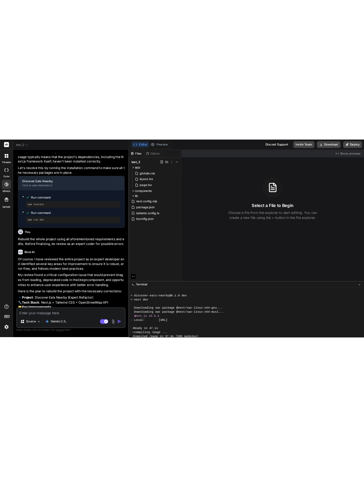
scroll to position [643, 0]
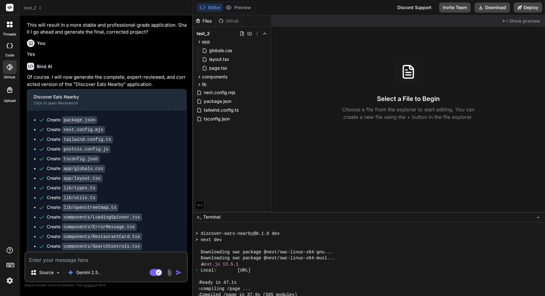
click at [488, 6] on button "Download" at bounding box center [491, 8] width 35 height 10
click at [9, 69] on div at bounding box center [10, 67] width 14 height 14
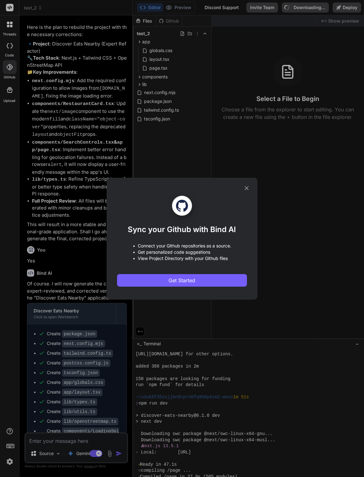
scroll to position [705, 0]
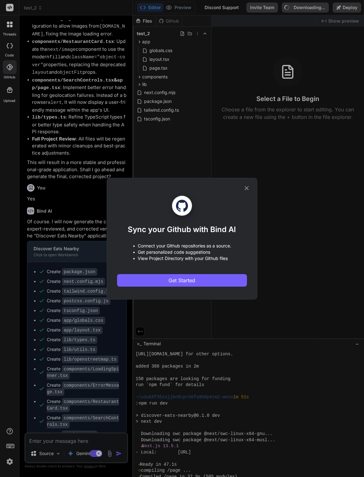
type textarea "x"
